Goal: Information Seeking & Learning: Learn about a topic

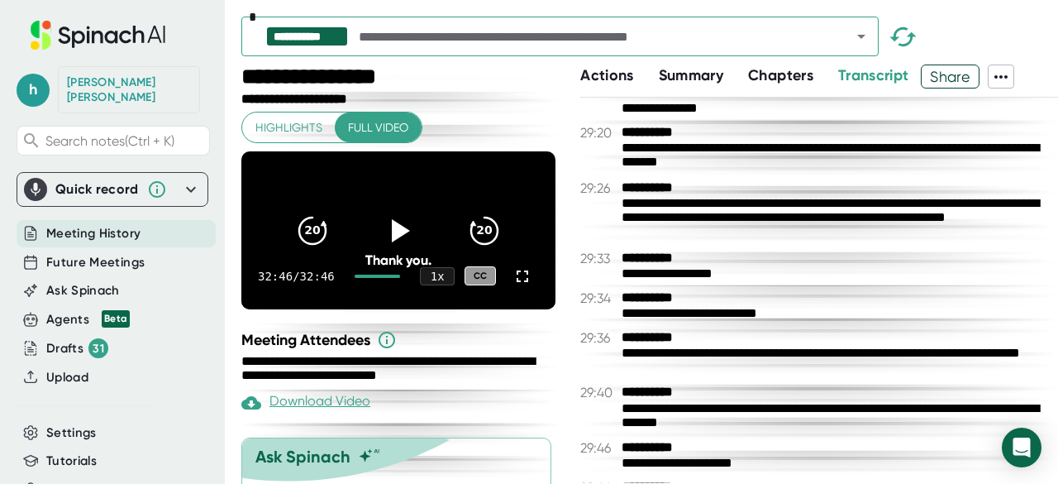
scroll to position [21061, 0]
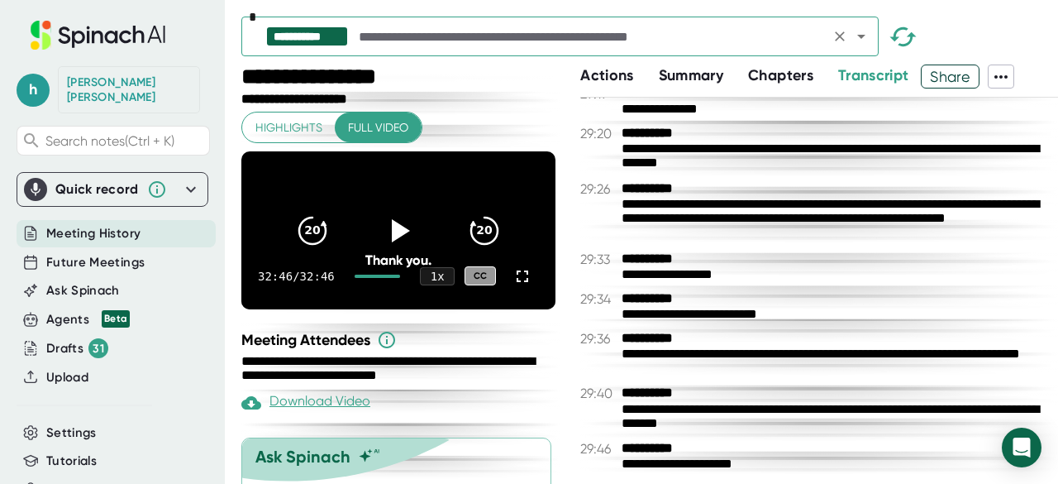
click at [595, 42] on input "text" at bounding box center [590, 36] width 470 height 23
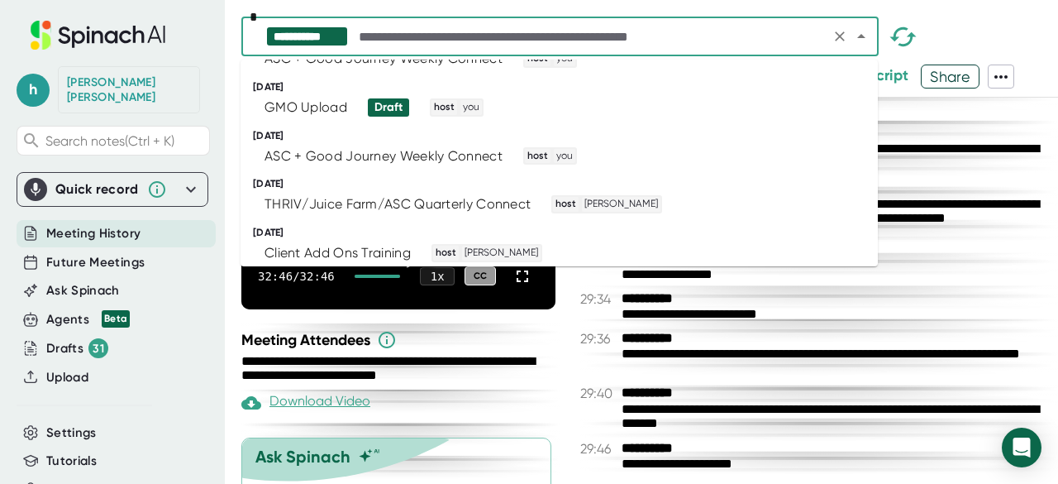
scroll to position [4499, 0]
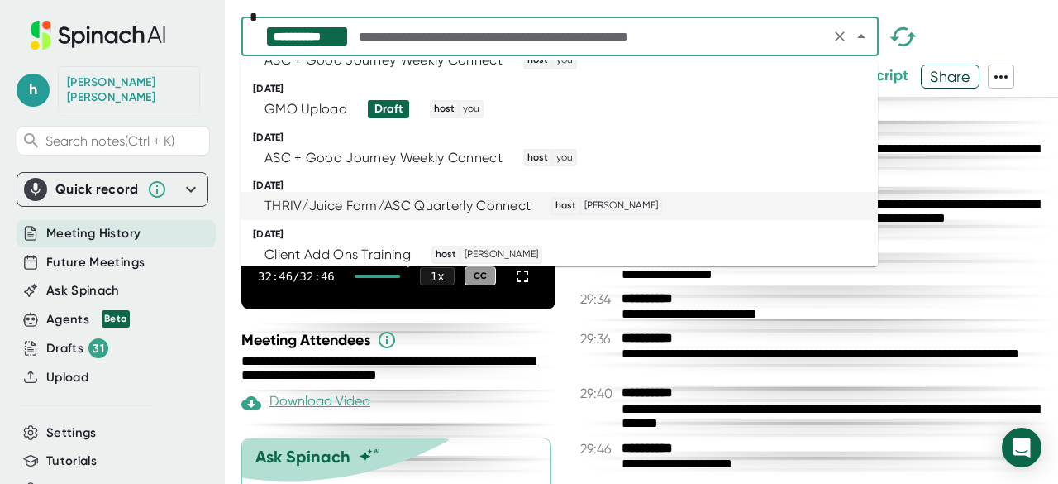
click at [467, 192] on li "THRIV/Juice Farm/ASC Quarterly Connect host [PERSON_NAME]" at bounding box center [559, 206] width 637 height 28
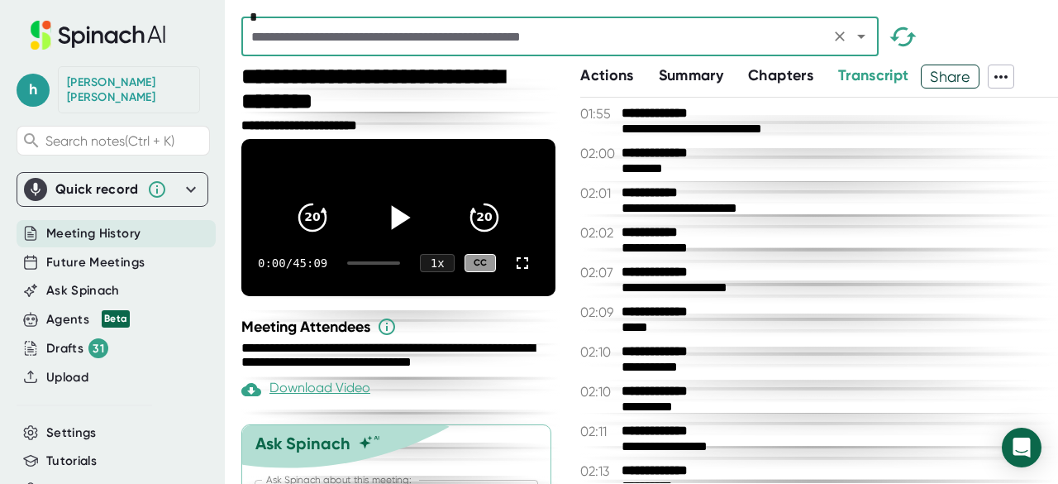
click at [392, 217] on icon at bounding box center [401, 217] width 19 height 24
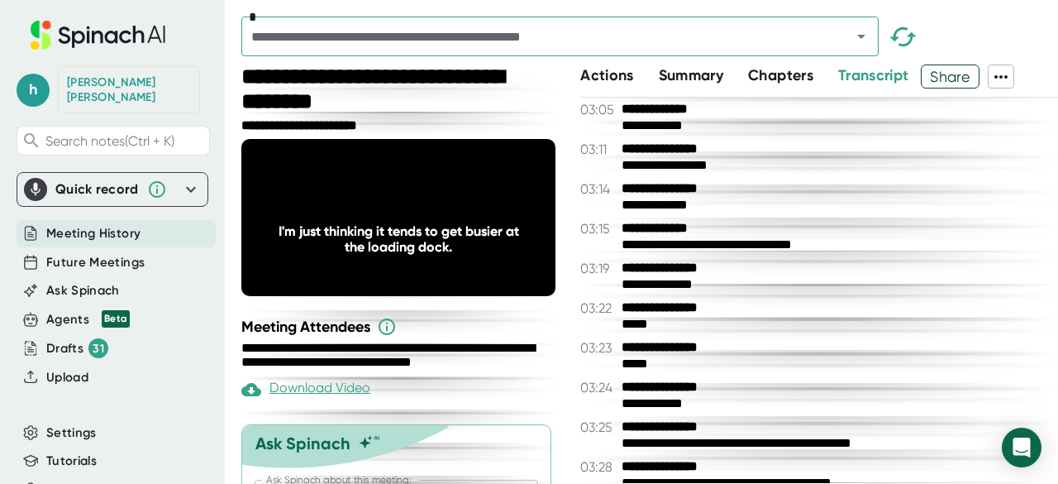
scroll to position [1314, 0]
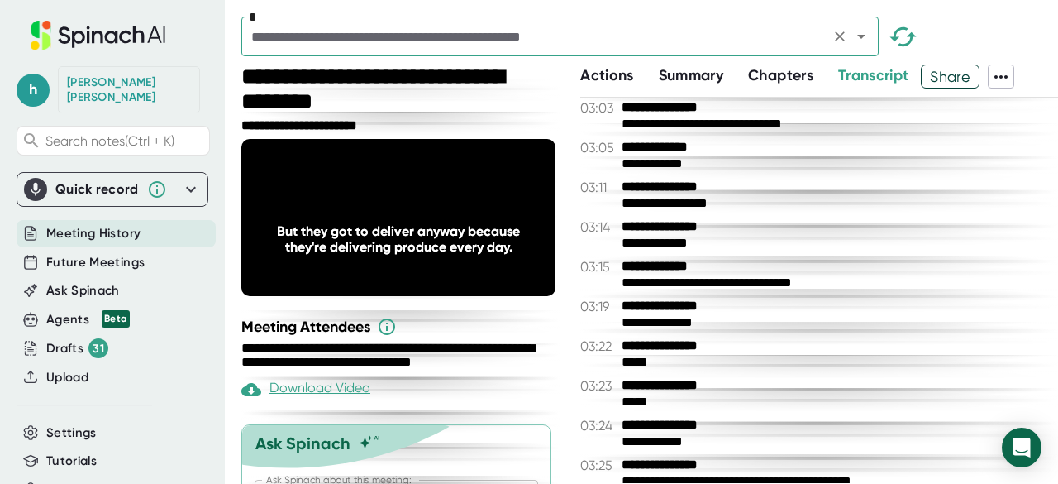
click at [651, 43] on input "text" at bounding box center [535, 36] width 579 height 23
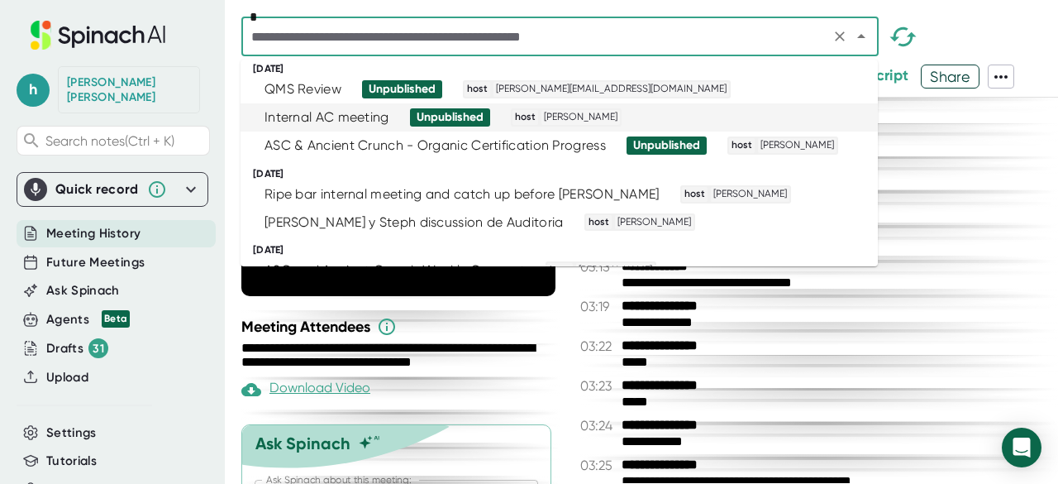
scroll to position [482, 0]
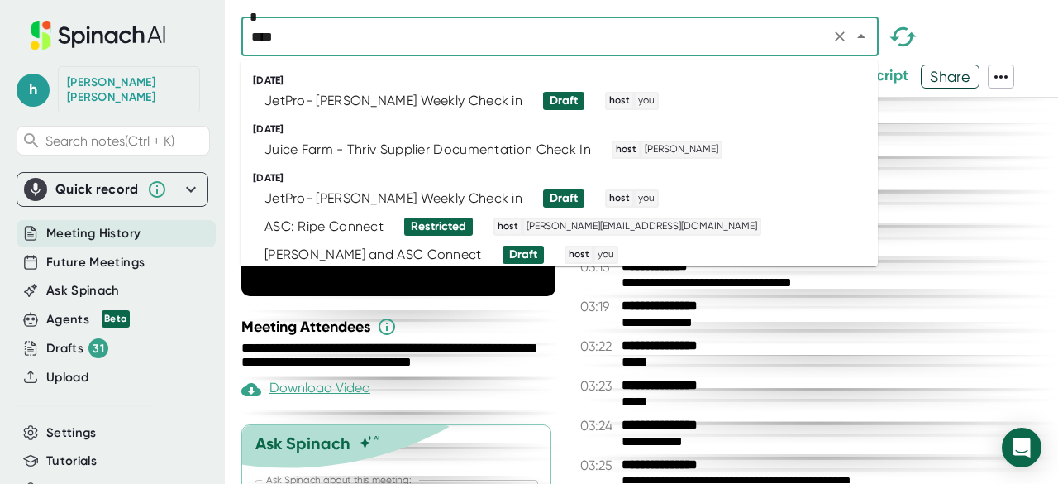
type input "*****"
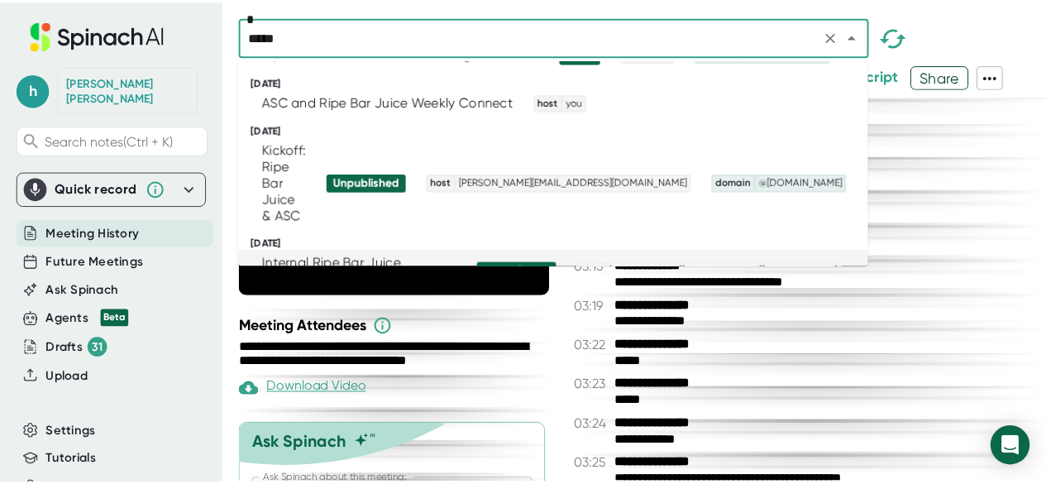
scroll to position [787, 0]
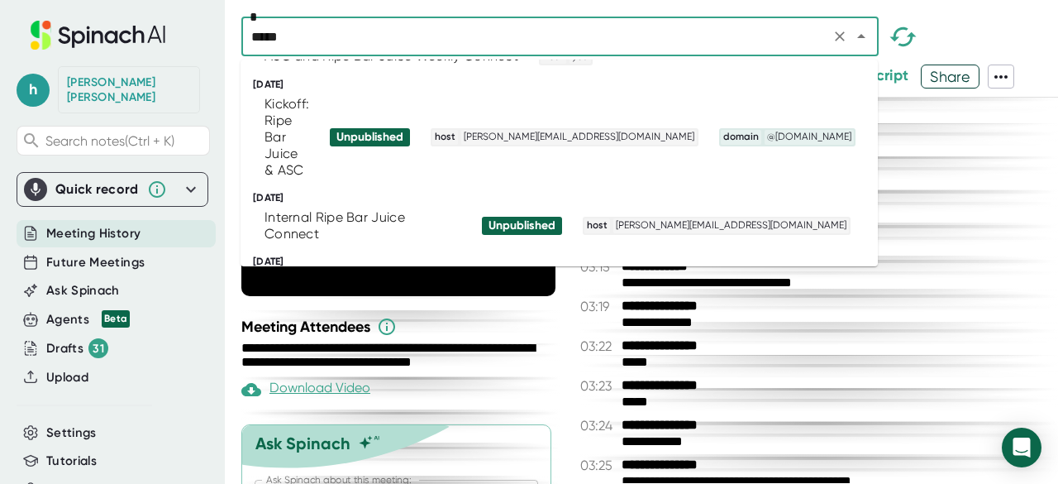
click at [402, 274] on div "THRIV/Juice Farm/ASC Quarterly Connect" at bounding box center [398, 282] width 266 height 17
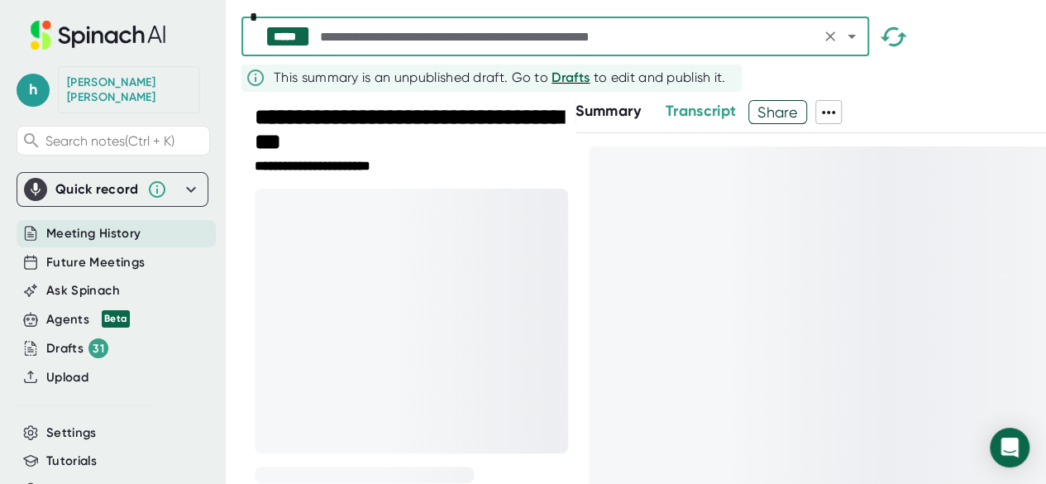
click at [402, 167] on div "**********" at bounding box center [411, 167] width 313 height 16
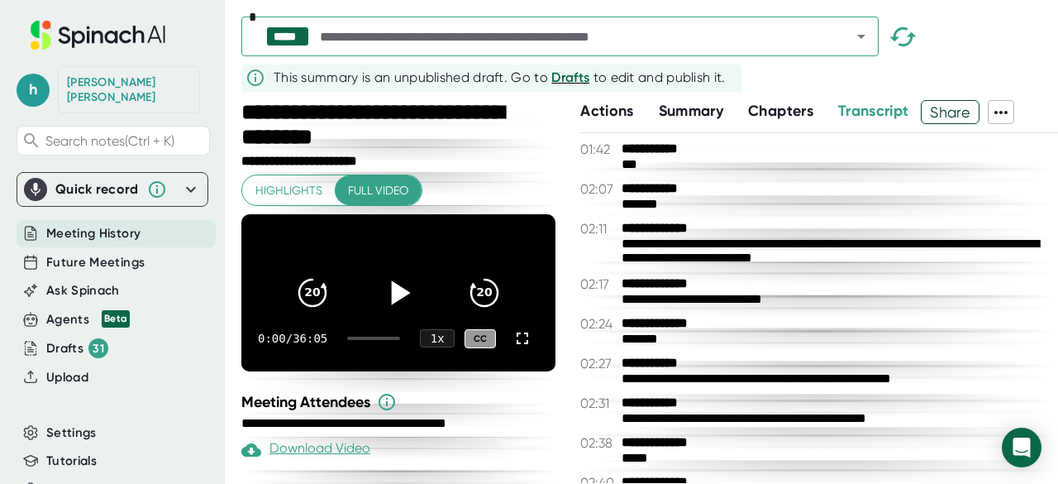
click at [392, 299] on icon at bounding box center [401, 293] width 19 height 24
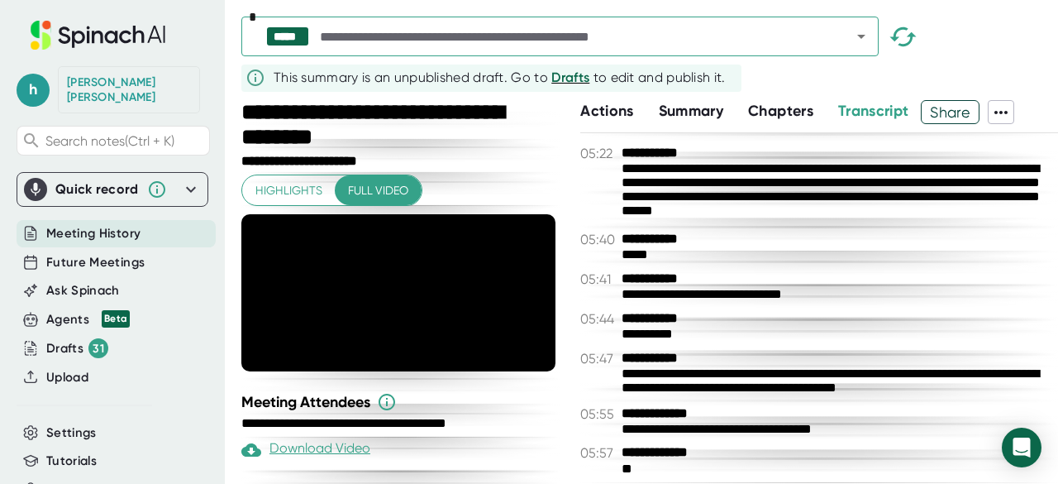
scroll to position [2129, 0]
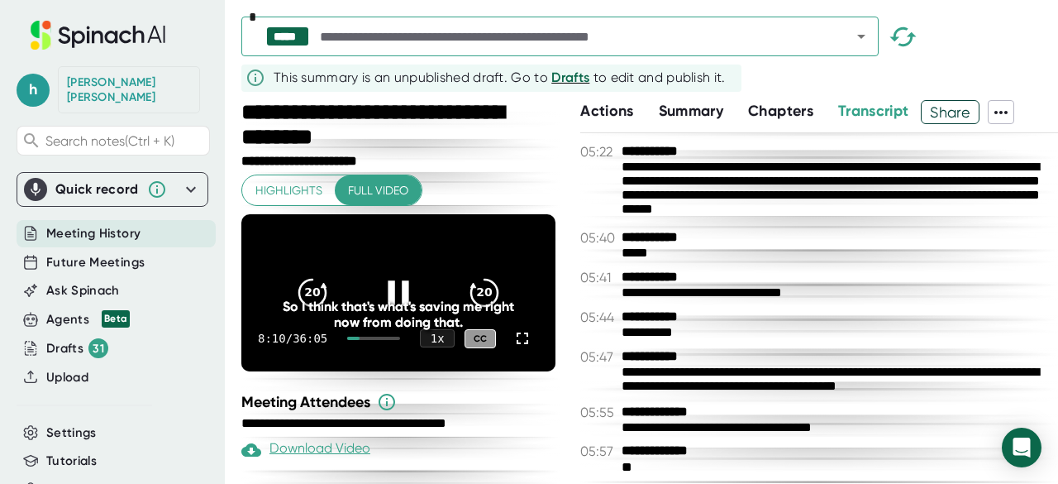
click at [367, 340] on div at bounding box center [373, 337] width 53 height 3
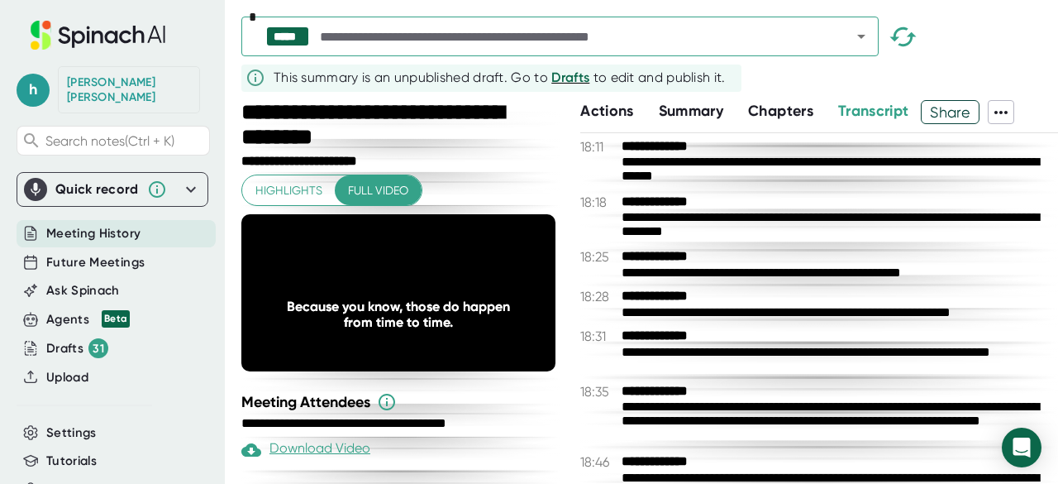
scroll to position [9246, 0]
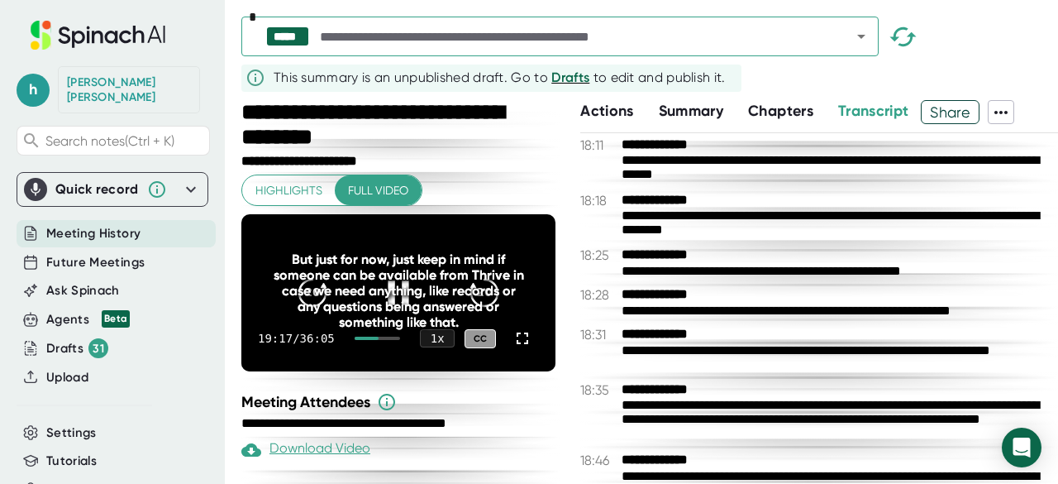
click at [392, 303] on div "But just for now, just keep in mind if someone can be available from Thrive in …" at bounding box center [398, 290] width 251 height 79
